Goal: Transaction & Acquisition: Subscribe to service/newsletter

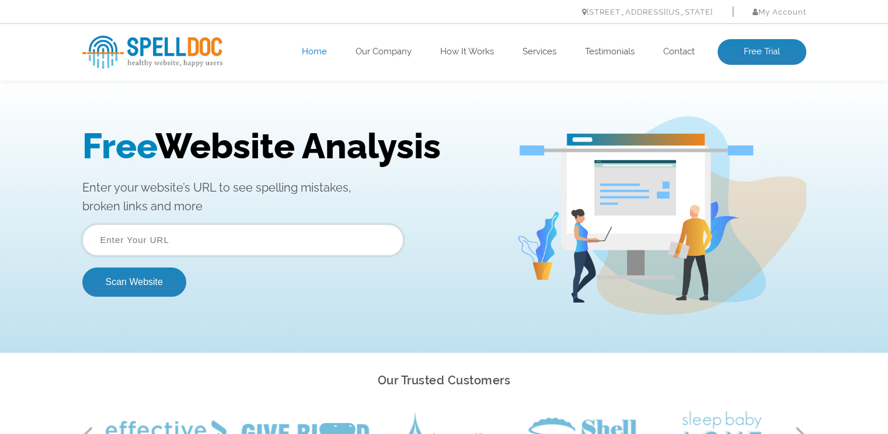
click at [148, 239] on input "text" at bounding box center [242, 240] width 321 height 32
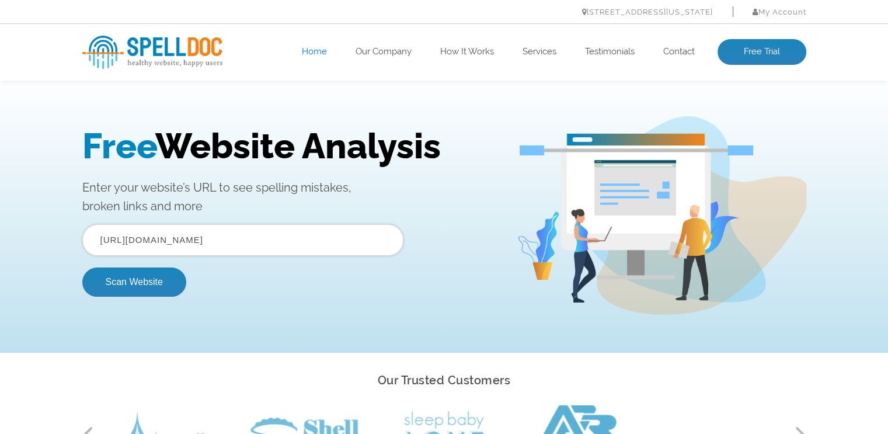
type input "https://www.techspokes.com"
click at [82, 267] on button "Scan Website" at bounding box center [134, 281] width 104 height 29
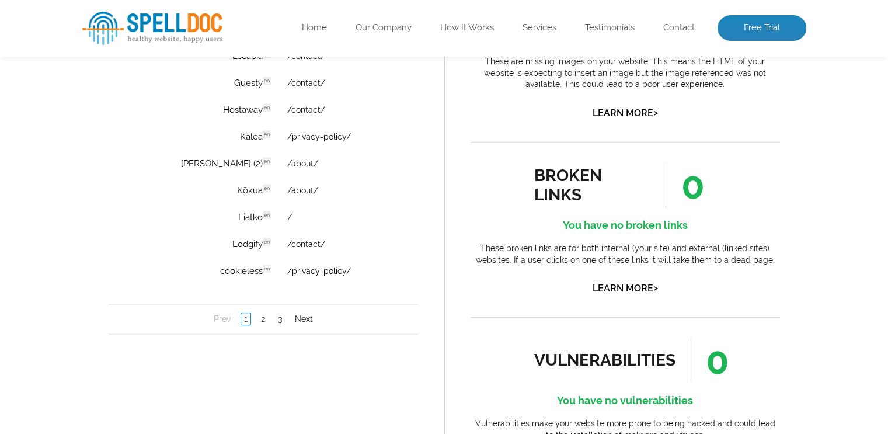
scroll to position [934, 0]
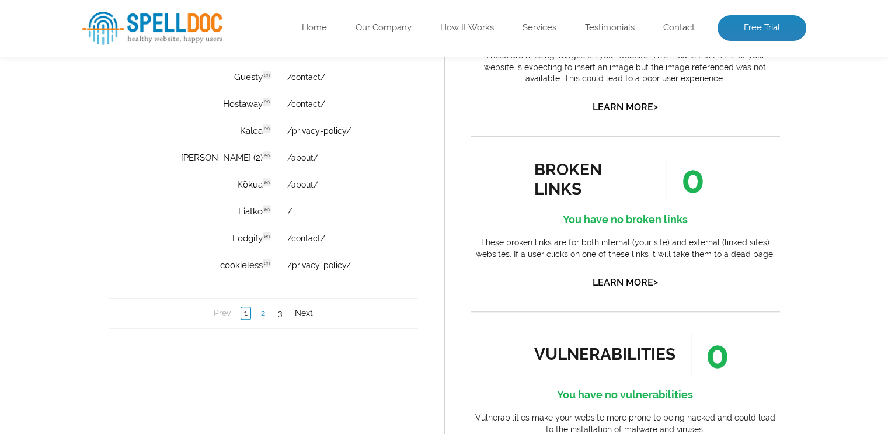
click at [264, 315] on link "2" at bounding box center [263, 314] width 10 height 12
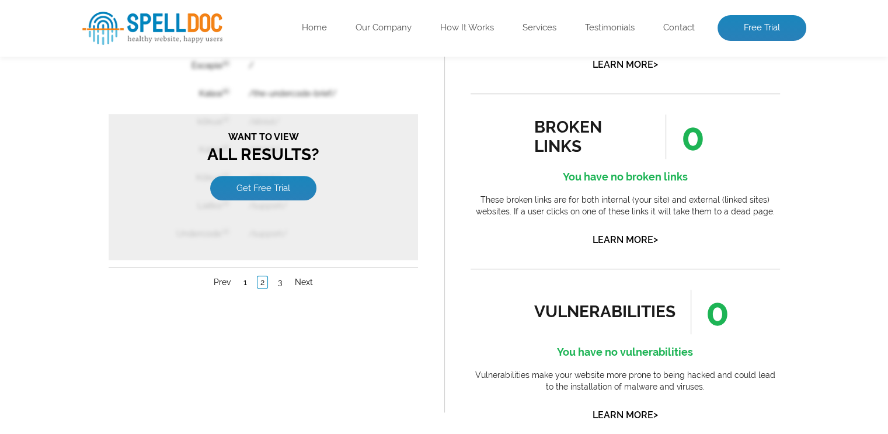
scroll to position [1051, 0]
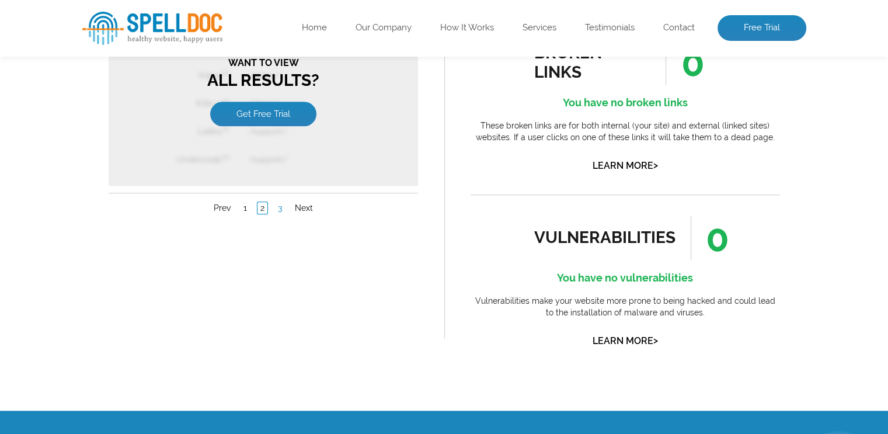
click at [278, 206] on link "3" at bounding box center [279, 209] width 10 height 12
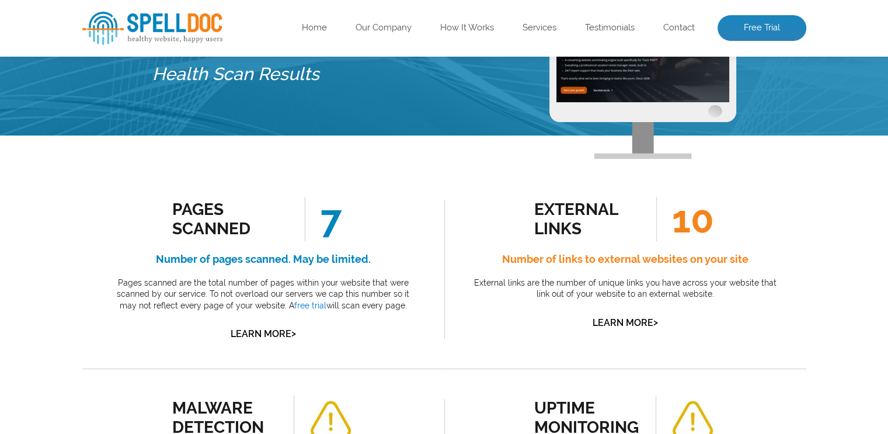
scroll to position [0, 0]
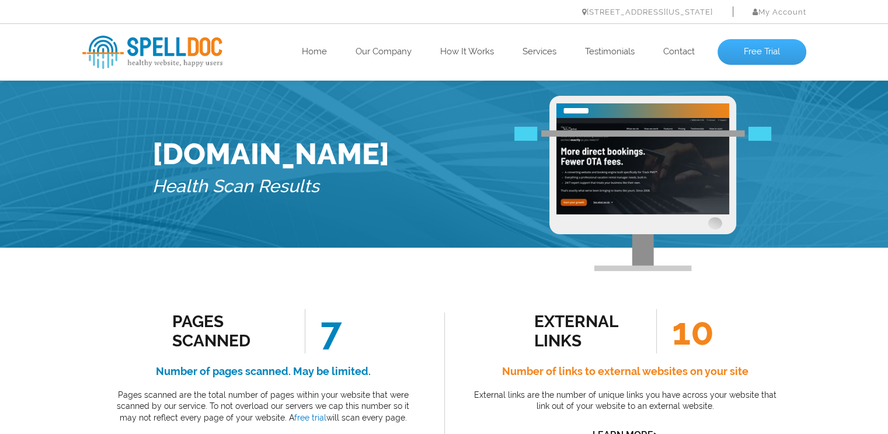
click at [750, 52] on link "Free Trial" at bounding box center [762, 52] width 89 height 26
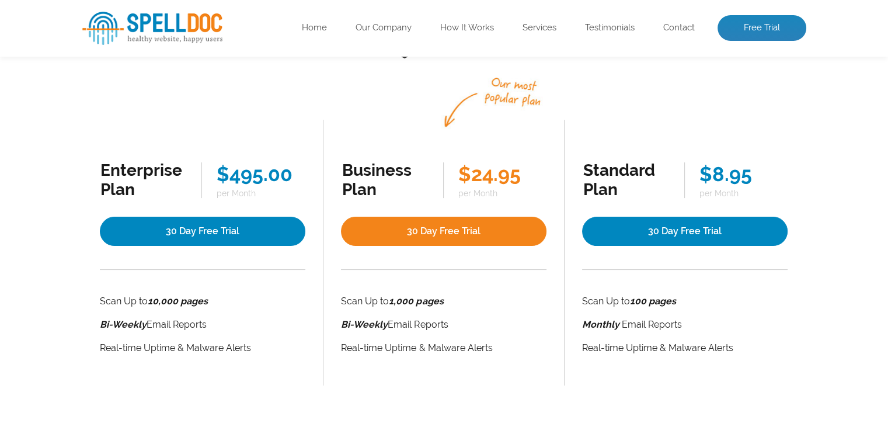
scroll to position [175, 0]
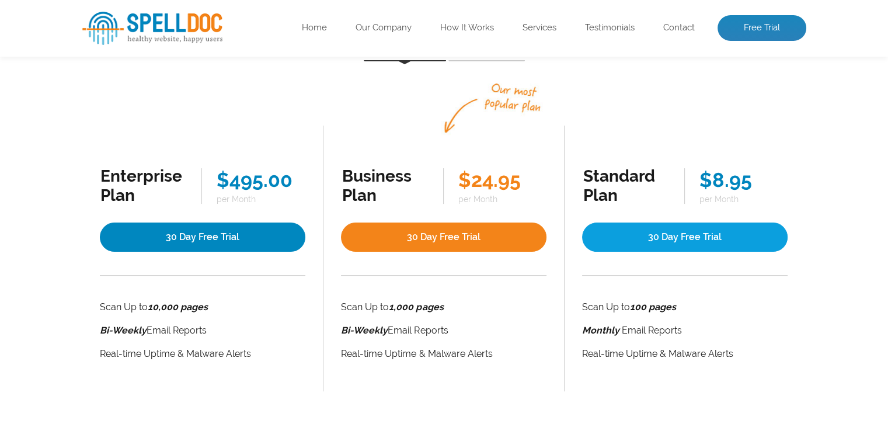
click at [693, 237] on link "30 Day Free Trial" at bounding box center [685, 237] width 206 height 29
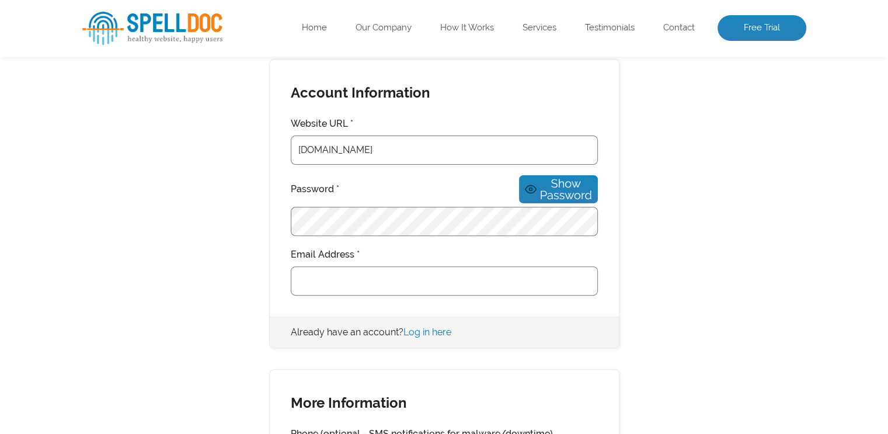
scroll to position [350, 0]
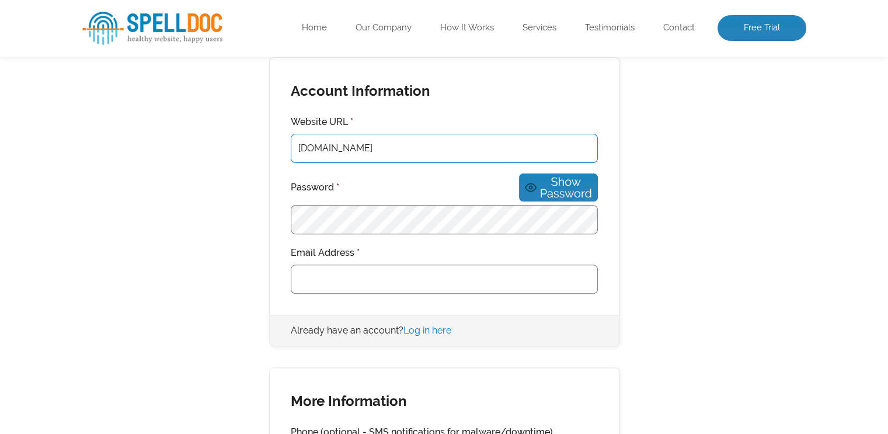
drag, startPoint x: 371, startPoint y: 145, endPoint x: 192, endPoint y: 145, distance: 179.9
click at [196, 144] on div "Membership Information You have selected the Standard Plan membership level. Sc…" at bounding box center [444, 326] width 724 height 920
click at [303, 145] on input "Techspokes.com" at bounding box center [444, 148] width 307 height 29
click at [302, 147] on input "Techspokes.com" at bounding box center [444, 148] width 307 height 29
drag, startPoint x: 303, startPoint y: 147, endPoint x: 289, endPoint y: 147, distance: 14.6
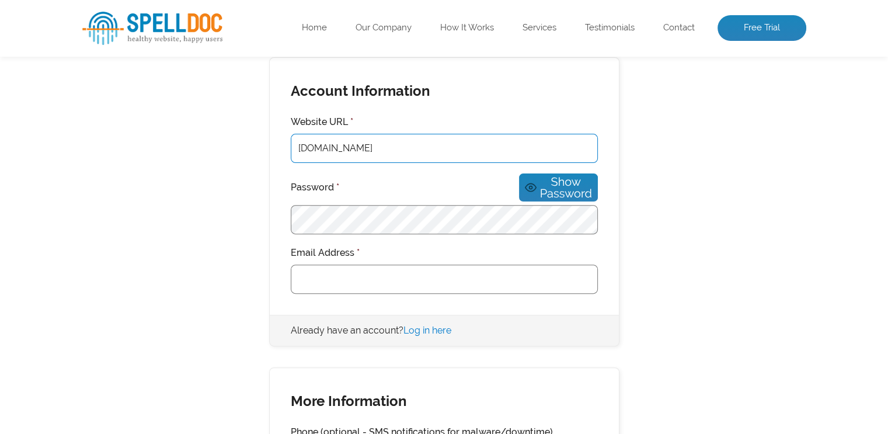
click at [289, 147] on div "Account Information Website URL * Techspokes.com Password * Show Password Email…" at bounding box center [444, 186] width 349 height 257
type input "techspokes.com"
click at [355, 265] on input "Email Address *" at bounding box center [444, 279] width 307 height 29
type input "serge@techspokes.com"
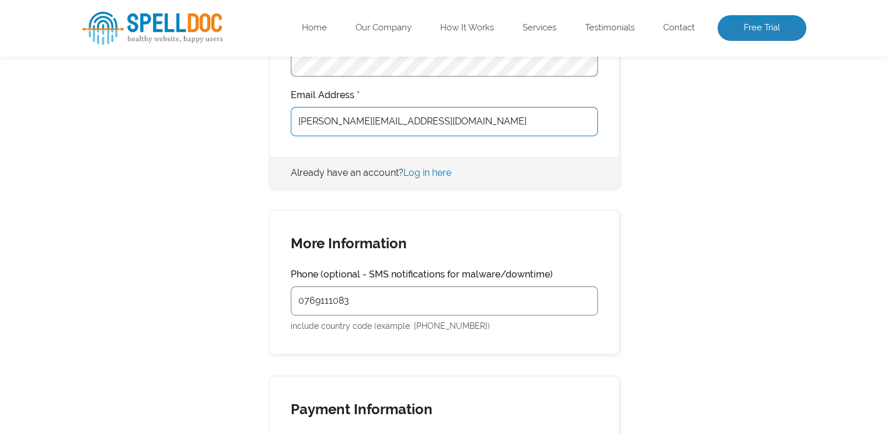
scroll to position [526, 0]
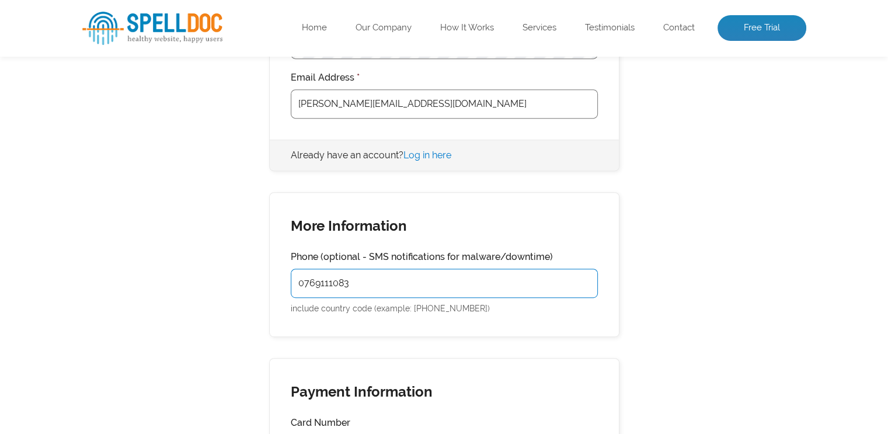
drag, startPoint x: 301, startPoint y: 270, endPoint x: 280, endPoint y: 270, distance: 21.0
click at [280, 270] on div "More Information Phone (optional - SMS notifications for malware/downtime) 0769…" at bounding box center [444, 265] width 349 height 144
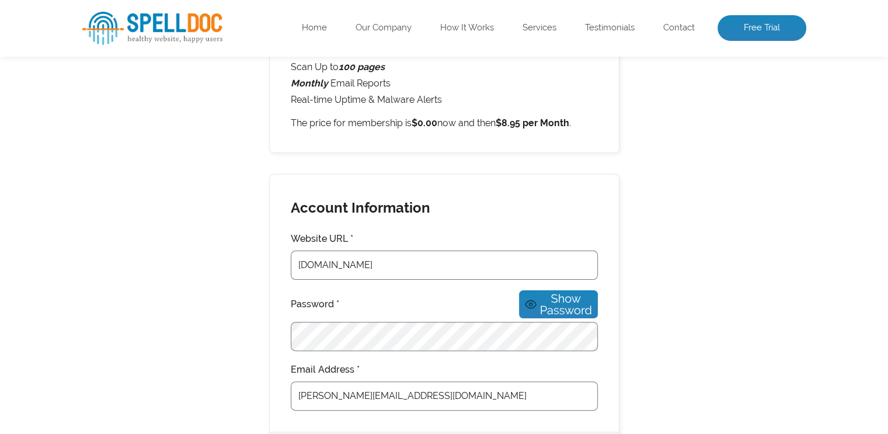
scroll to position [0, 0]
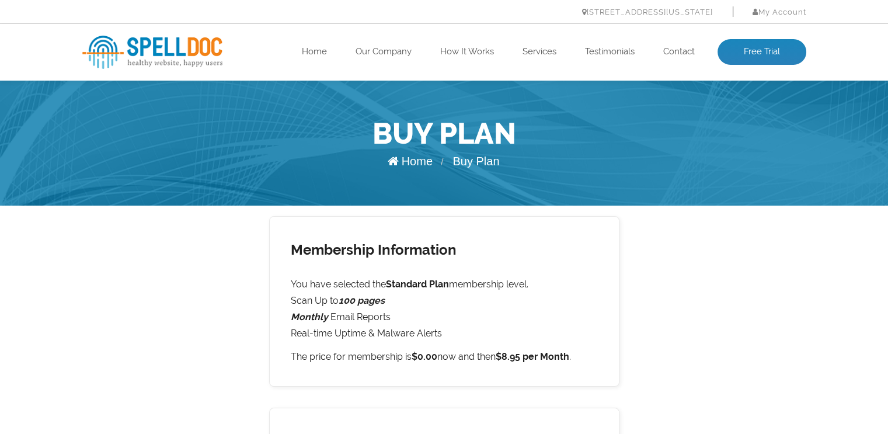
type input "+33769111083"
